Goal: Task Accomplishment & Management: Manage account settings

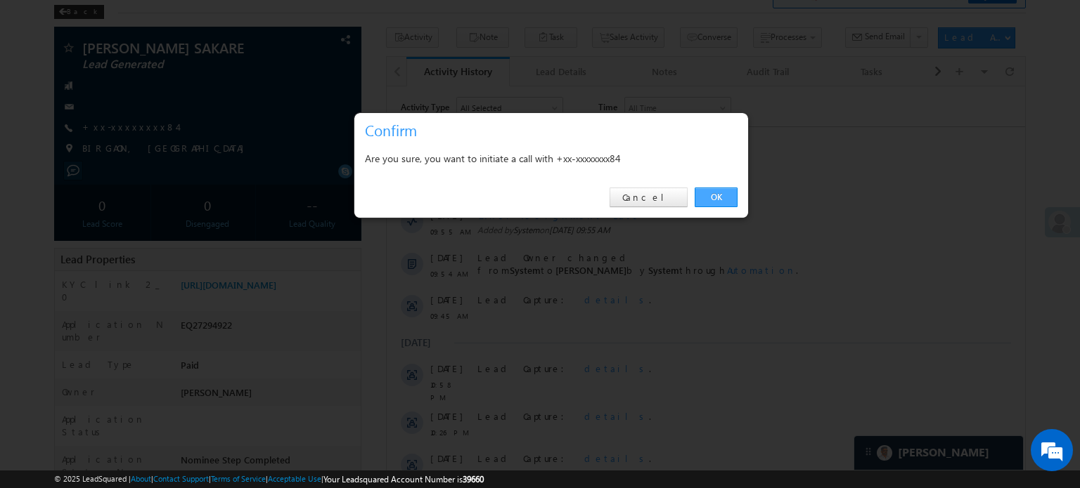
click at [734, 200] on link "OK" at bounding box center [715, 198] width 43 height 20
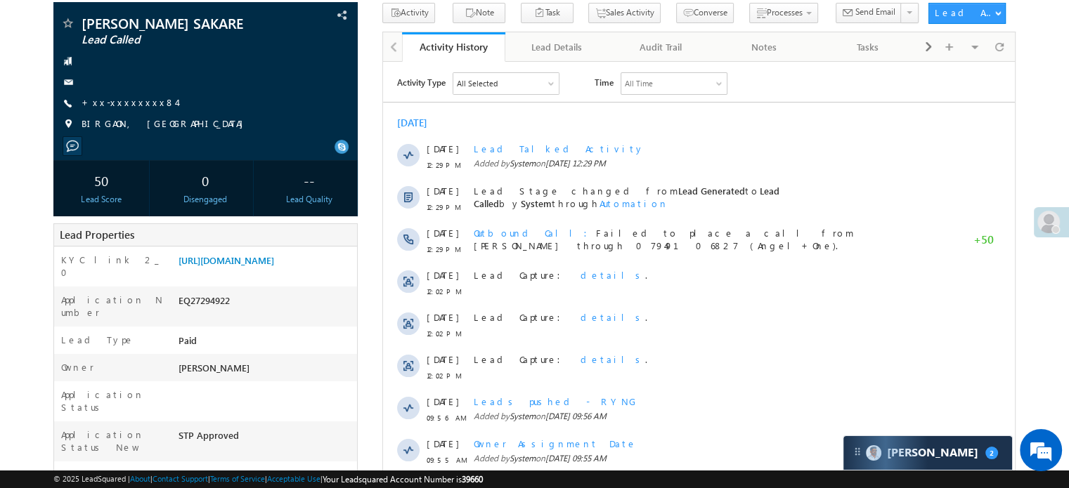
scroll to position [73, 0]
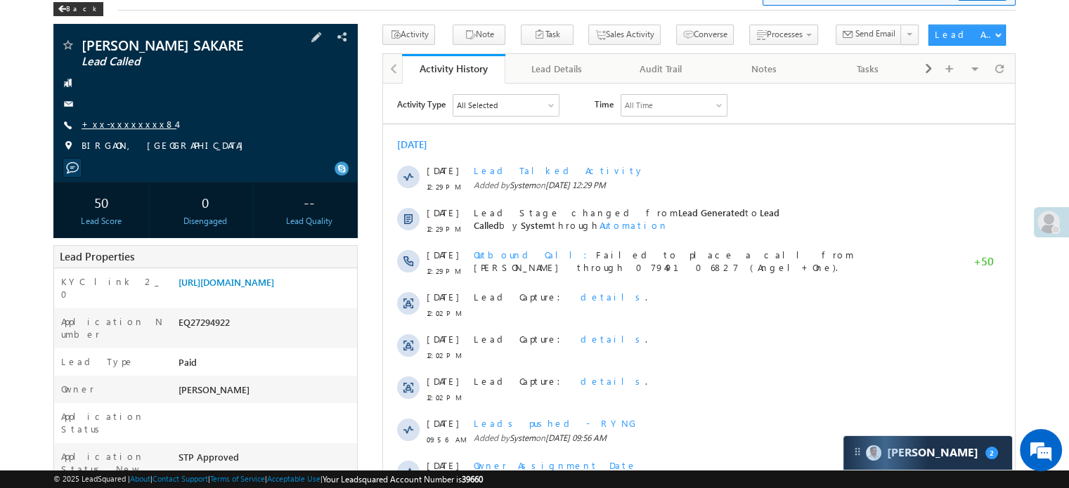
click at [124, 130] on link "+xx-xxxxxxxx84" at bounding box center [129, 124] width 95 height 12
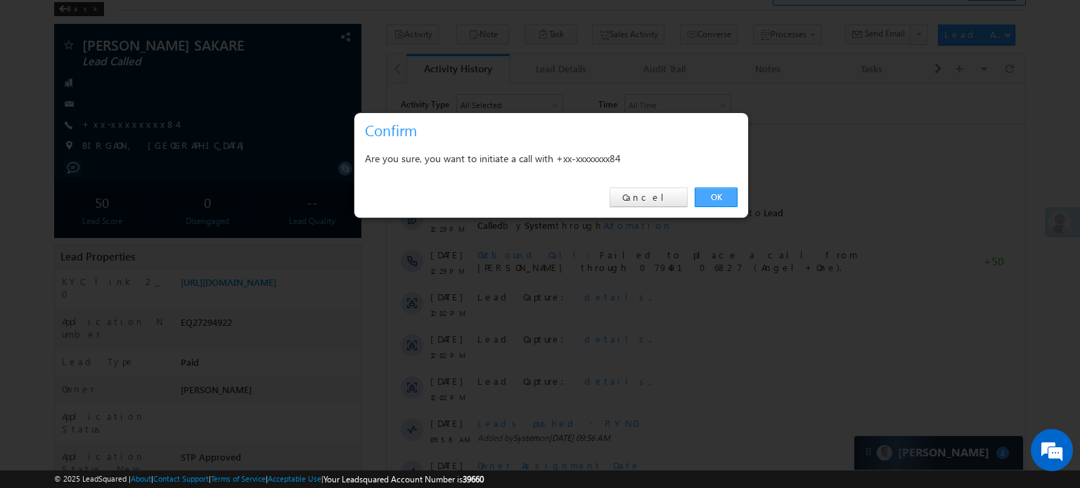
click at [706, 198] on link "OK" at bounding box center [715, 198] width 43 height 20
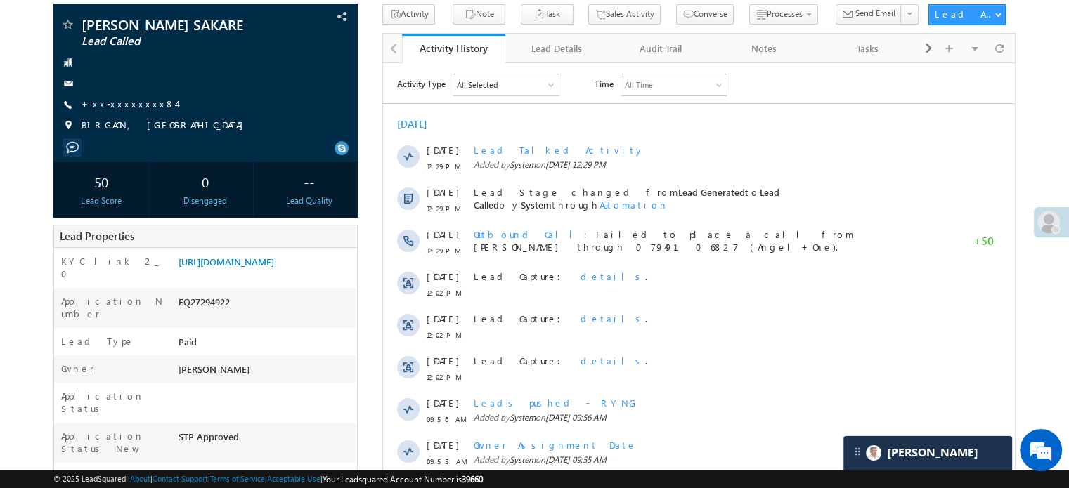
scroll to position [284, 0]
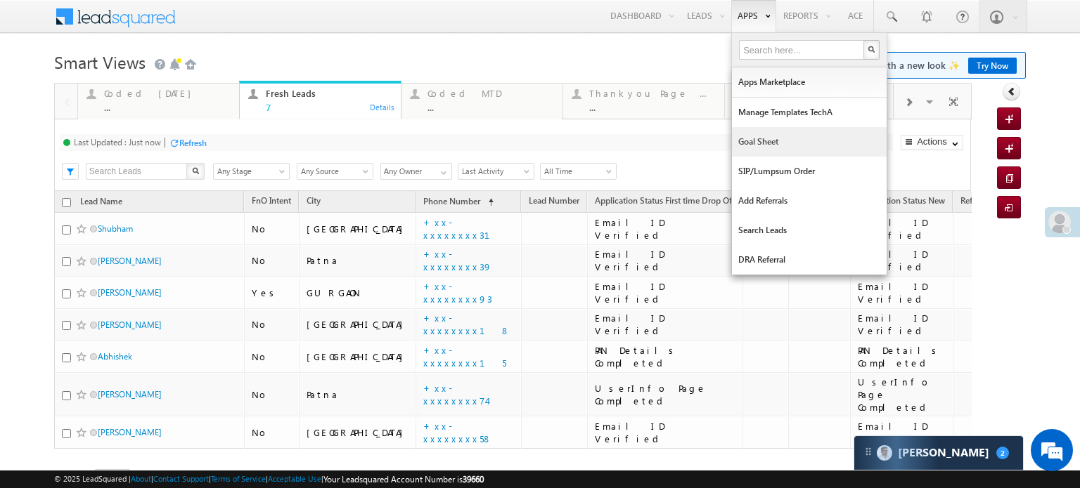
click at [756, 141] on link "Goal Sheet" at bounding box center [809, 142] width 155 height 30
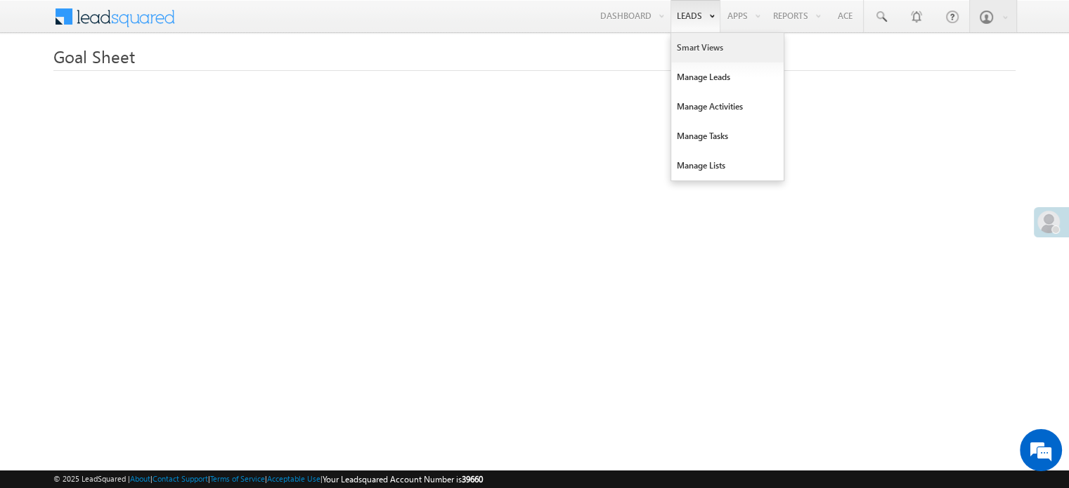
click at [681, 54] on link "Smart Views" at bounding box center [727, 48] width 112 height 30
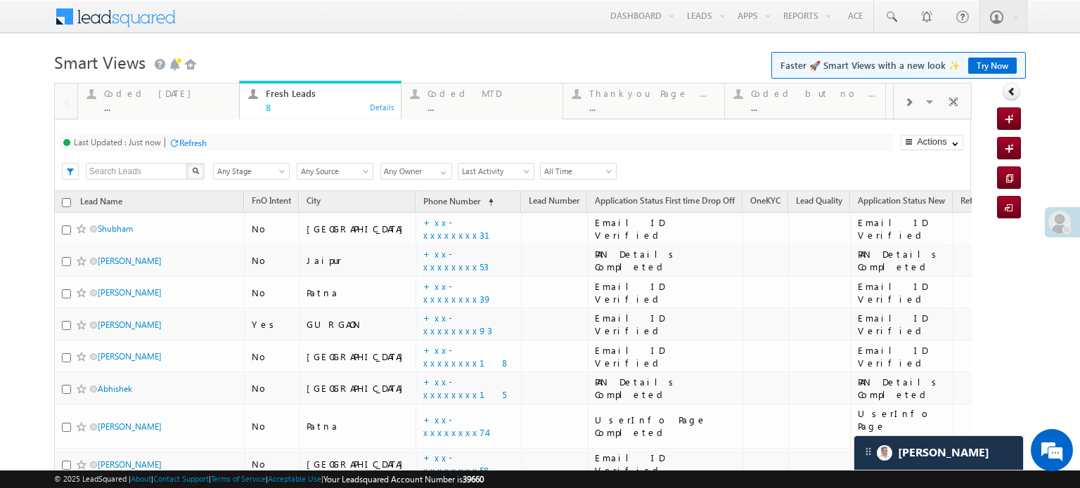
click at [192, 143] on div "Refresh" at bounding box center [192, 143] width 27 height 11
click at [143, 97] on div "Coded Today" at bounding box center [167, 93] width 127 height 11
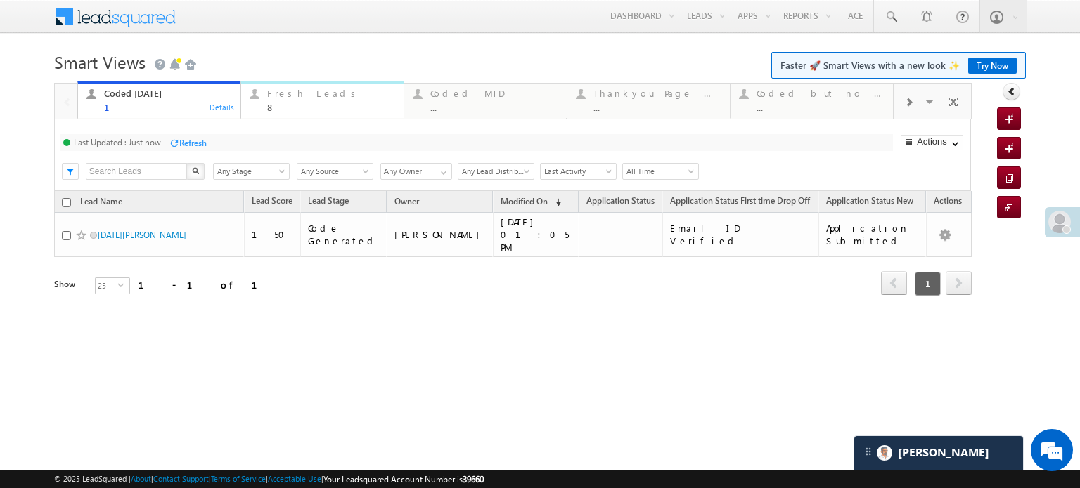
click at [267, 91] on div "Fresh Leads" at bounding box center [331, 93] width 128 height 11
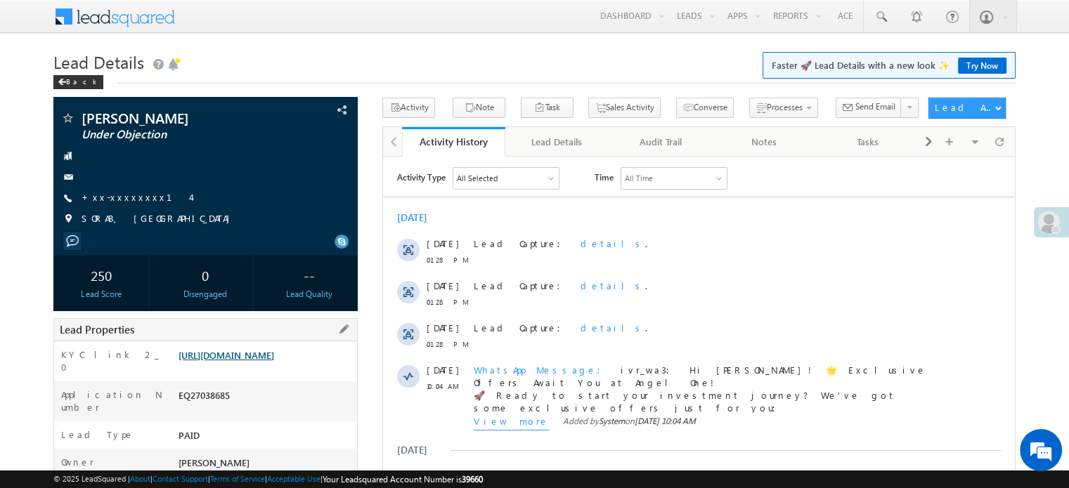
click at [202, 359] on link "https://angelbroking1-pk3em7sa.customui-test.leadsquared.com?leadId=23c22d36-ab…" at bounding box center [227, 355] width 96 height 12
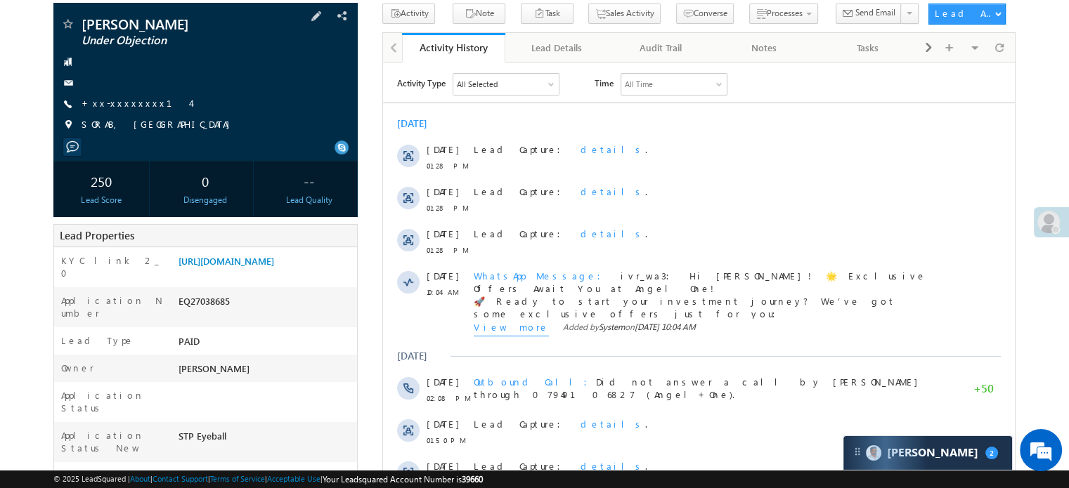
scroll to position [70, 0]
